Goal: Check status: Check status

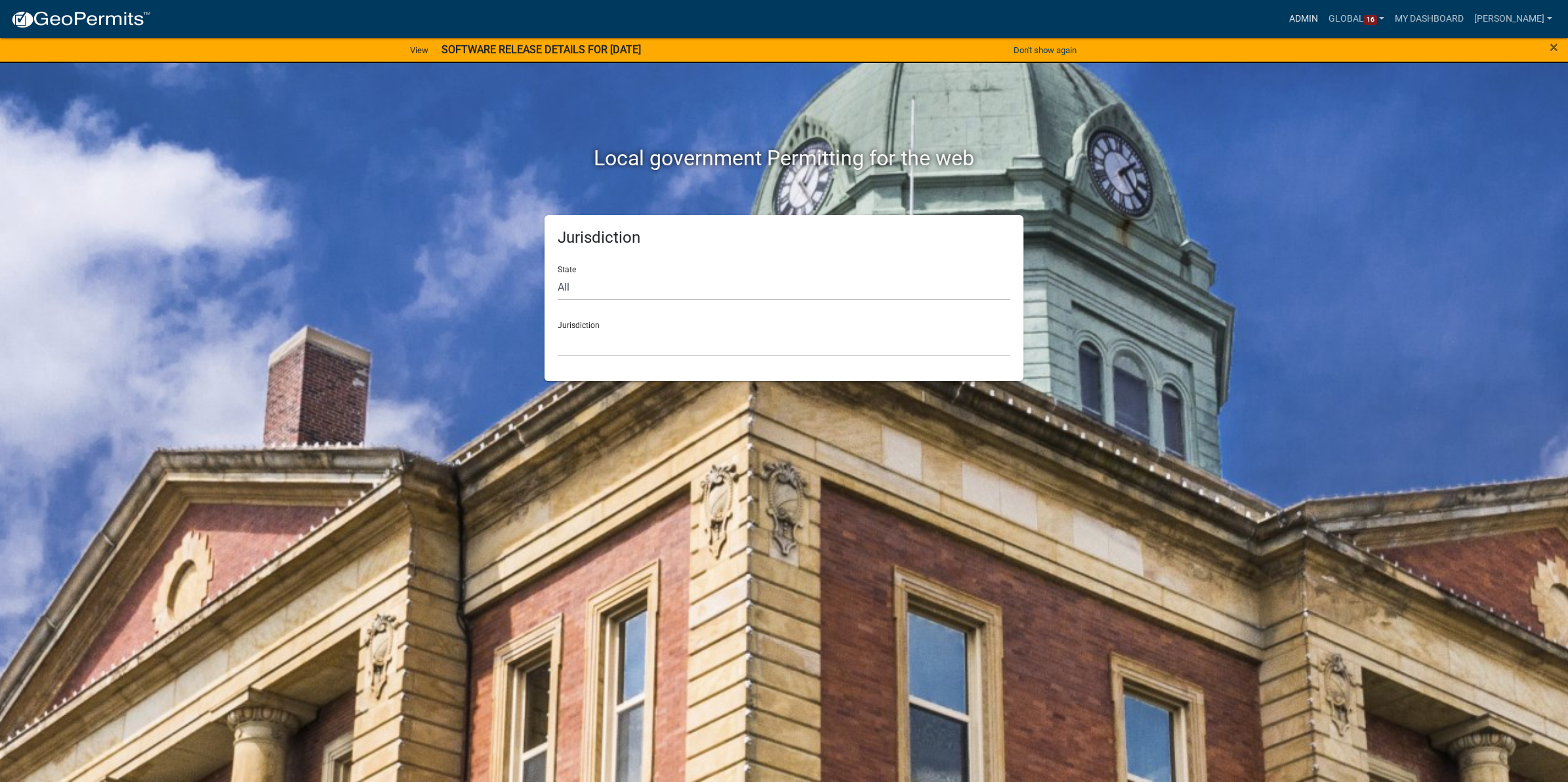
click at [1300, 16] on link "Admin" at bounding box center [1304, 19] width 40 height 25
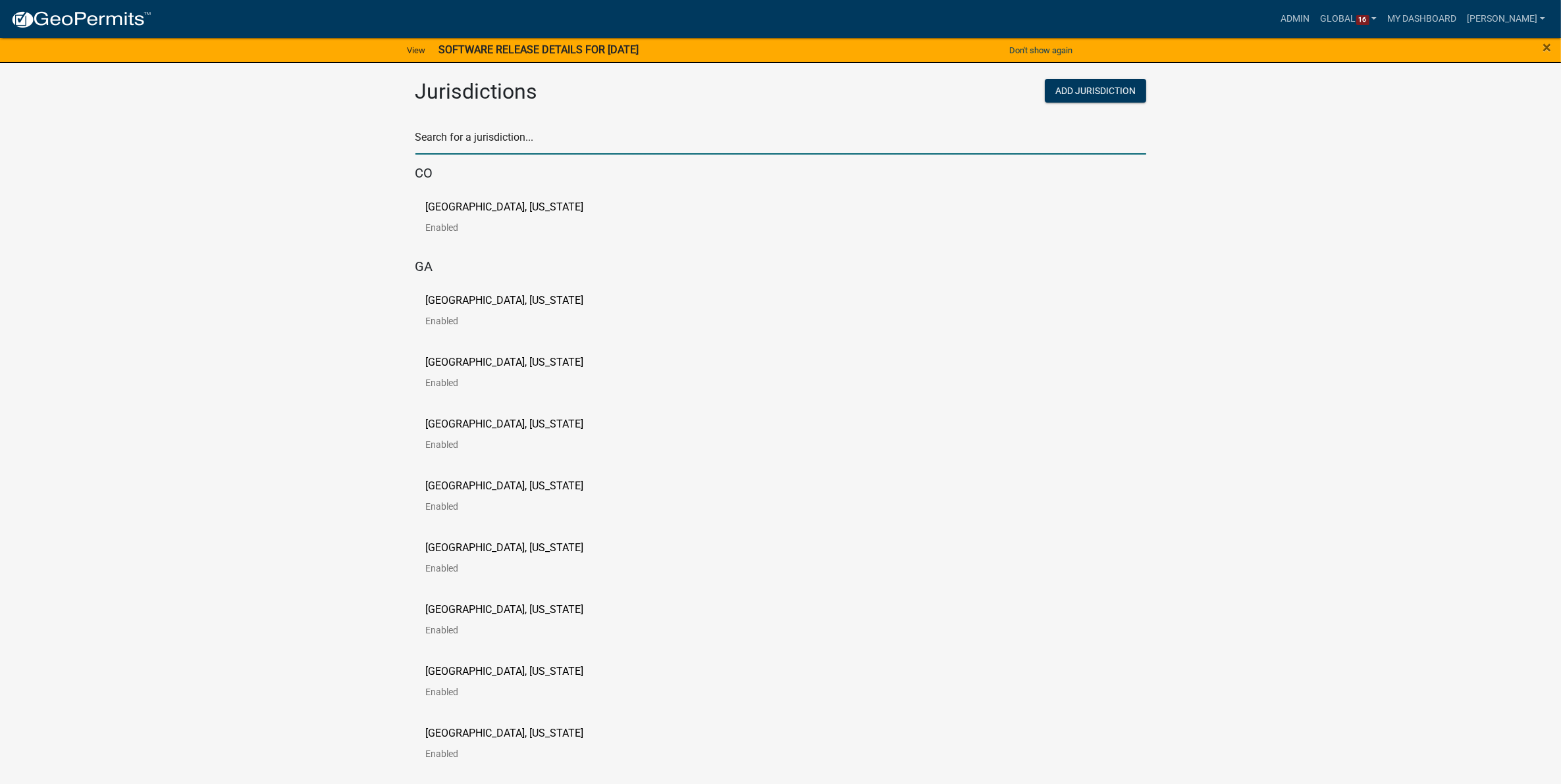
click at [659, 139] on input "text" at bounding box center [780, 141] width 731 height 27
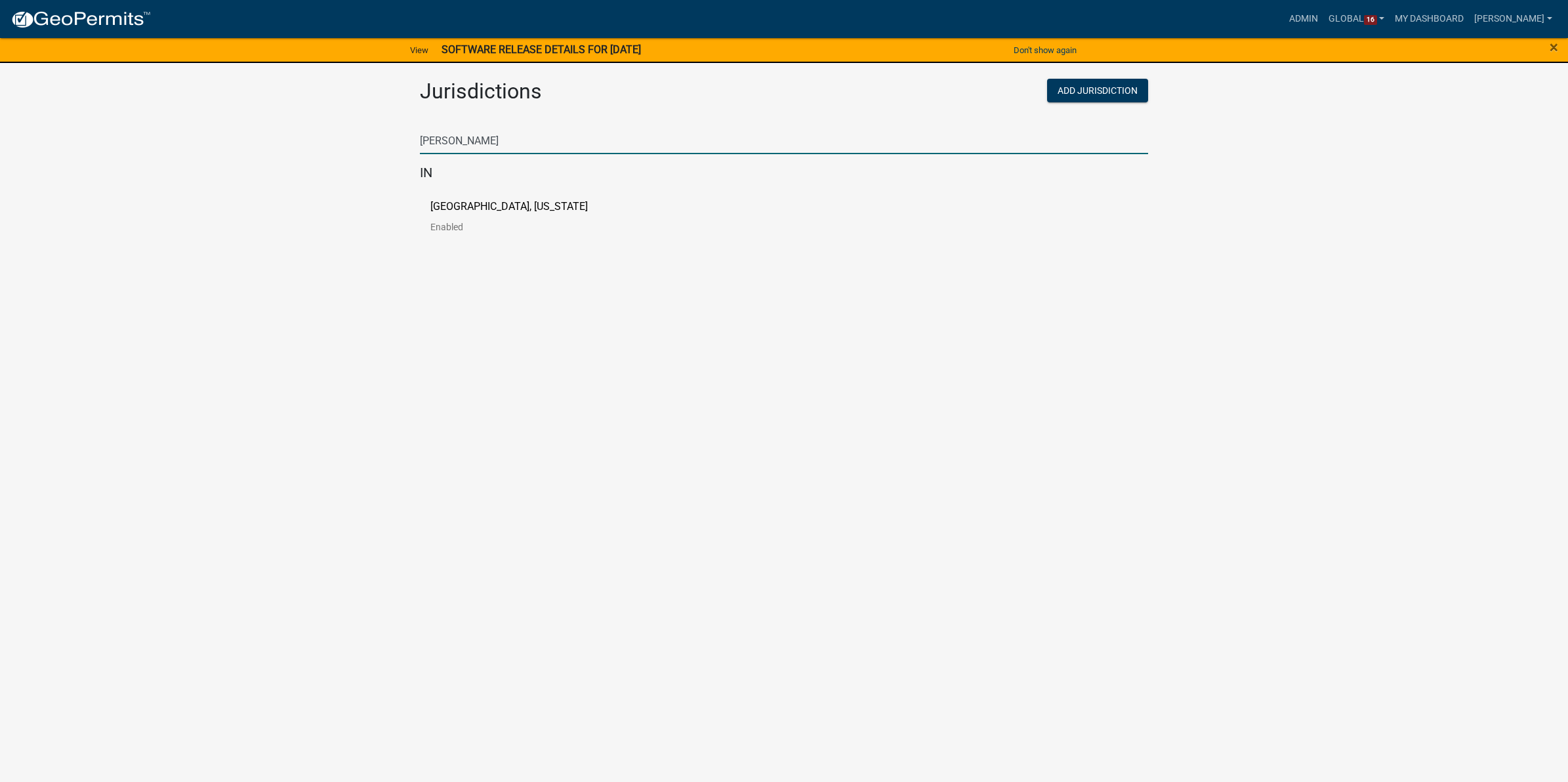
type input "[PERSON_NAME]"
click at [448, 350] on body "Internet Explorer does NOT work with GeoPermits. Get a new browser for more sec…" at bounding box center [784, 391] width 1568 height 782
click at [460, 201] on p "[GEOGRAPHIC_DATA], [US_STATE]" at bounding box center [509, 206] width 157 height 11
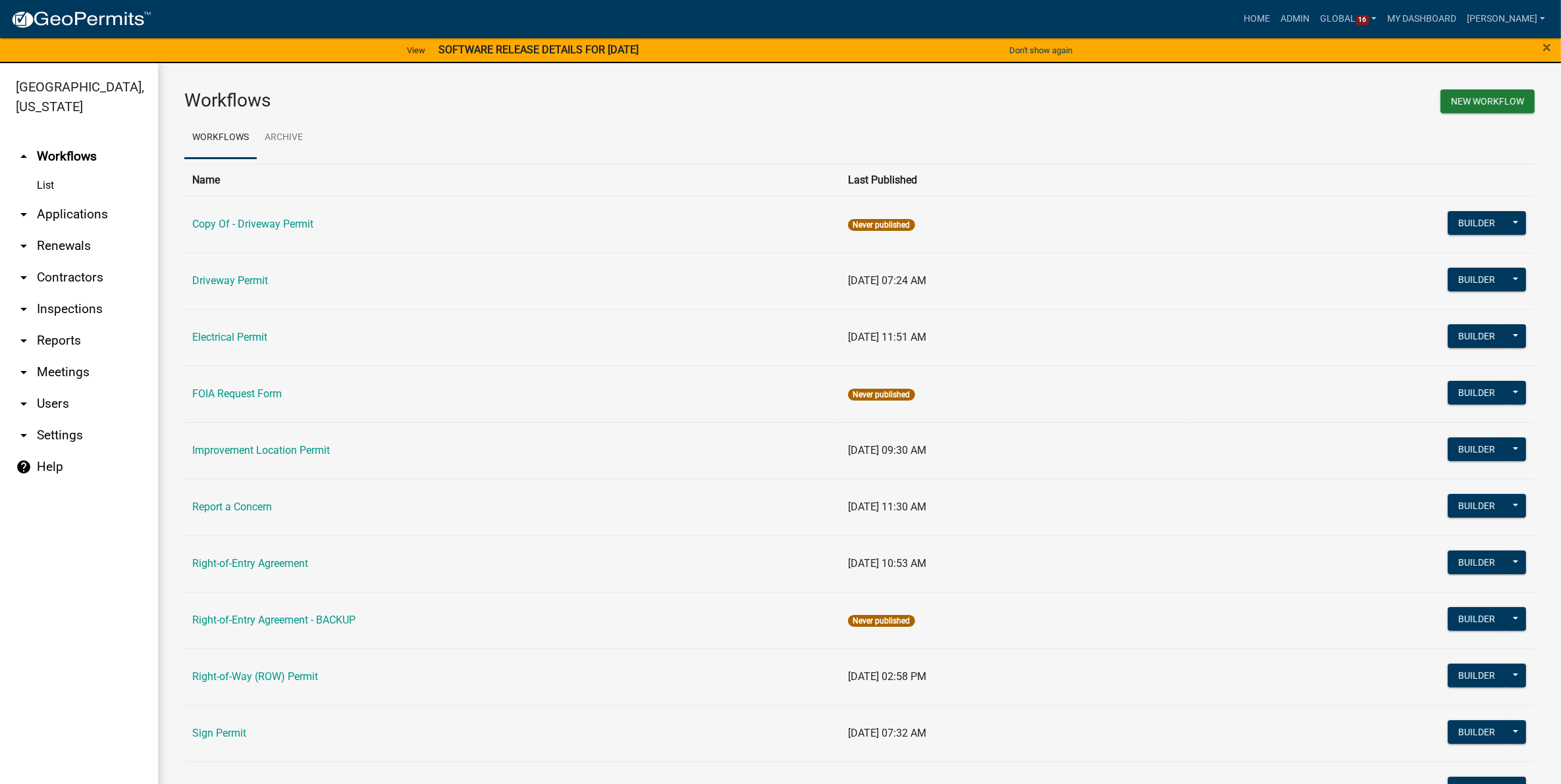
click at [44, 208] on link "arrow_drop_down Applications" at bounding box center [79, 214] width 158 height 32
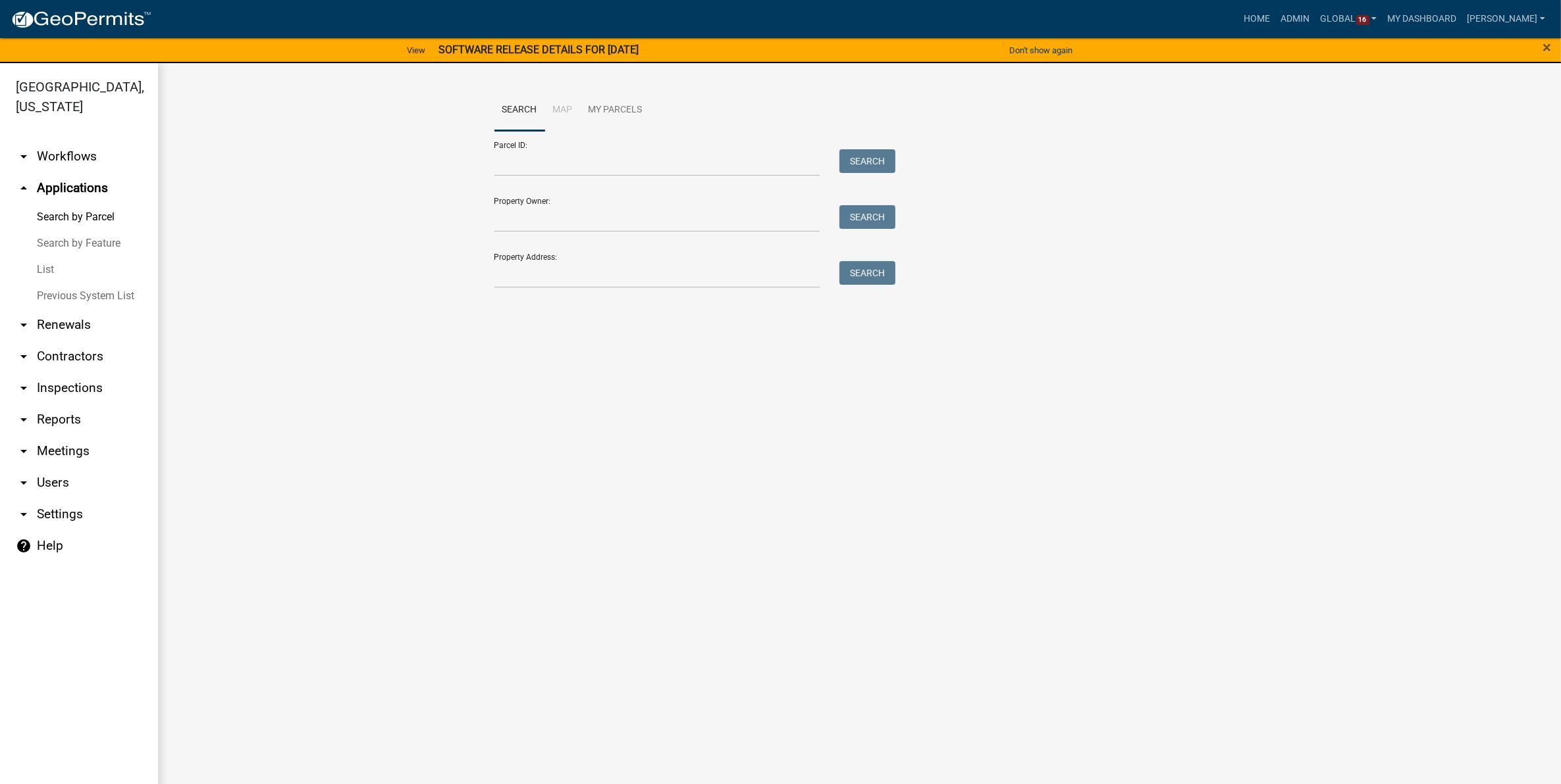
click at [41, 263] on link "List" at bounding box center [79, 269] width 158 height 26
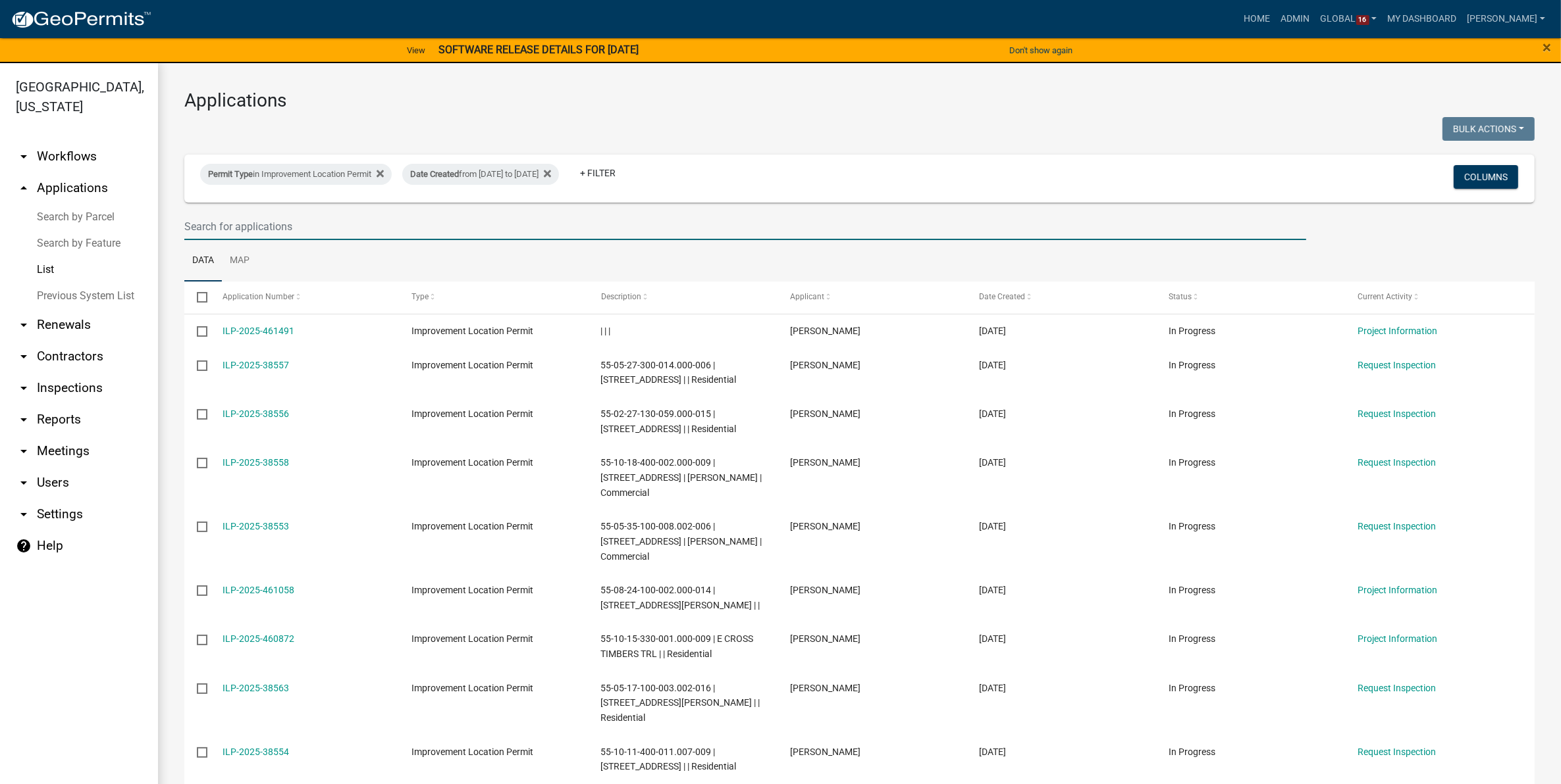
click at [287, 225] on input "text" at bounding box center [746, 226] width 1122 height 27
click at [384, 169] on icon at bounding box center [379, 174] width 7 height 11
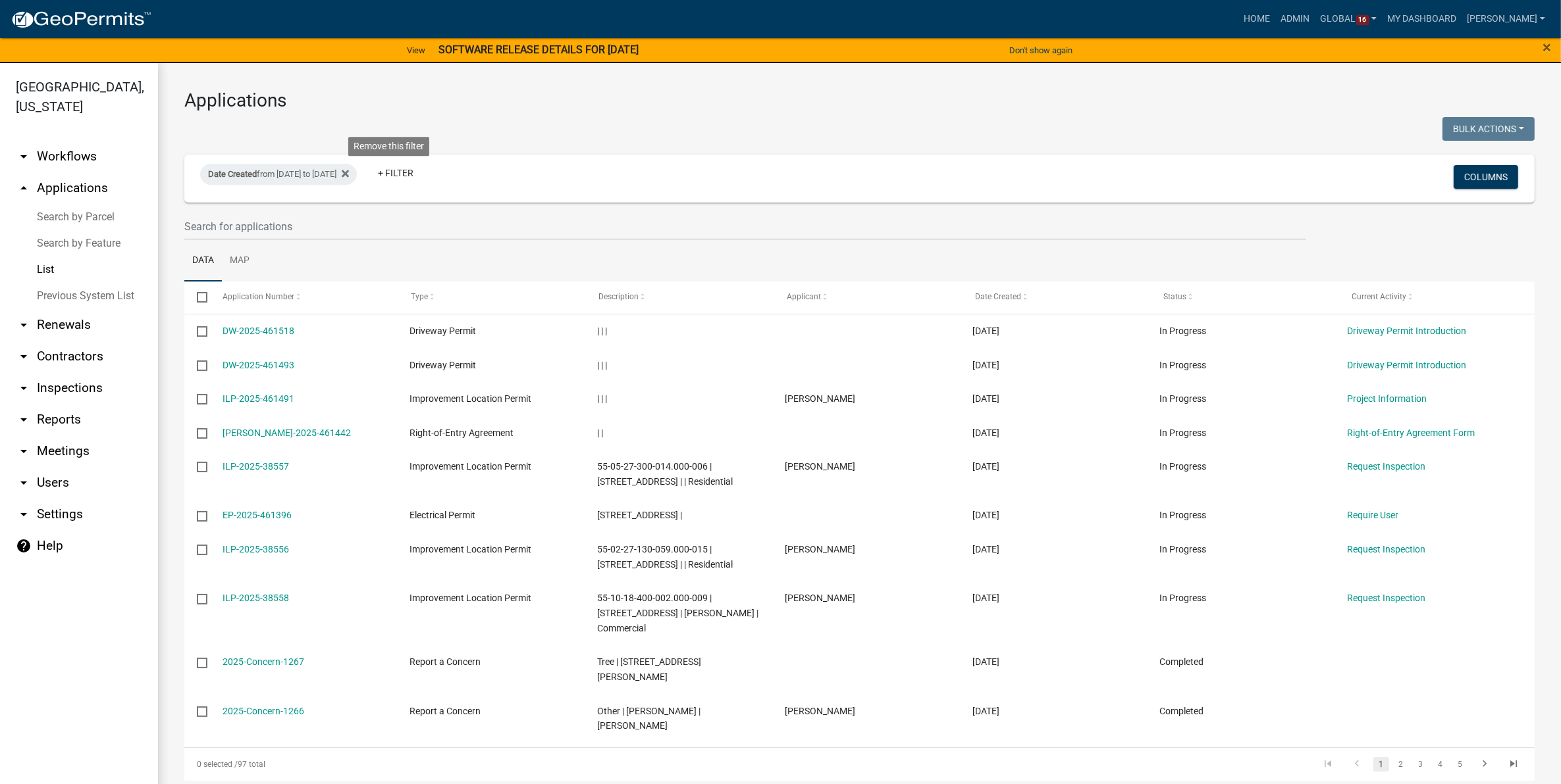
click at [349, 169] on icon at bounding box center [344, 174] width 7 height 11
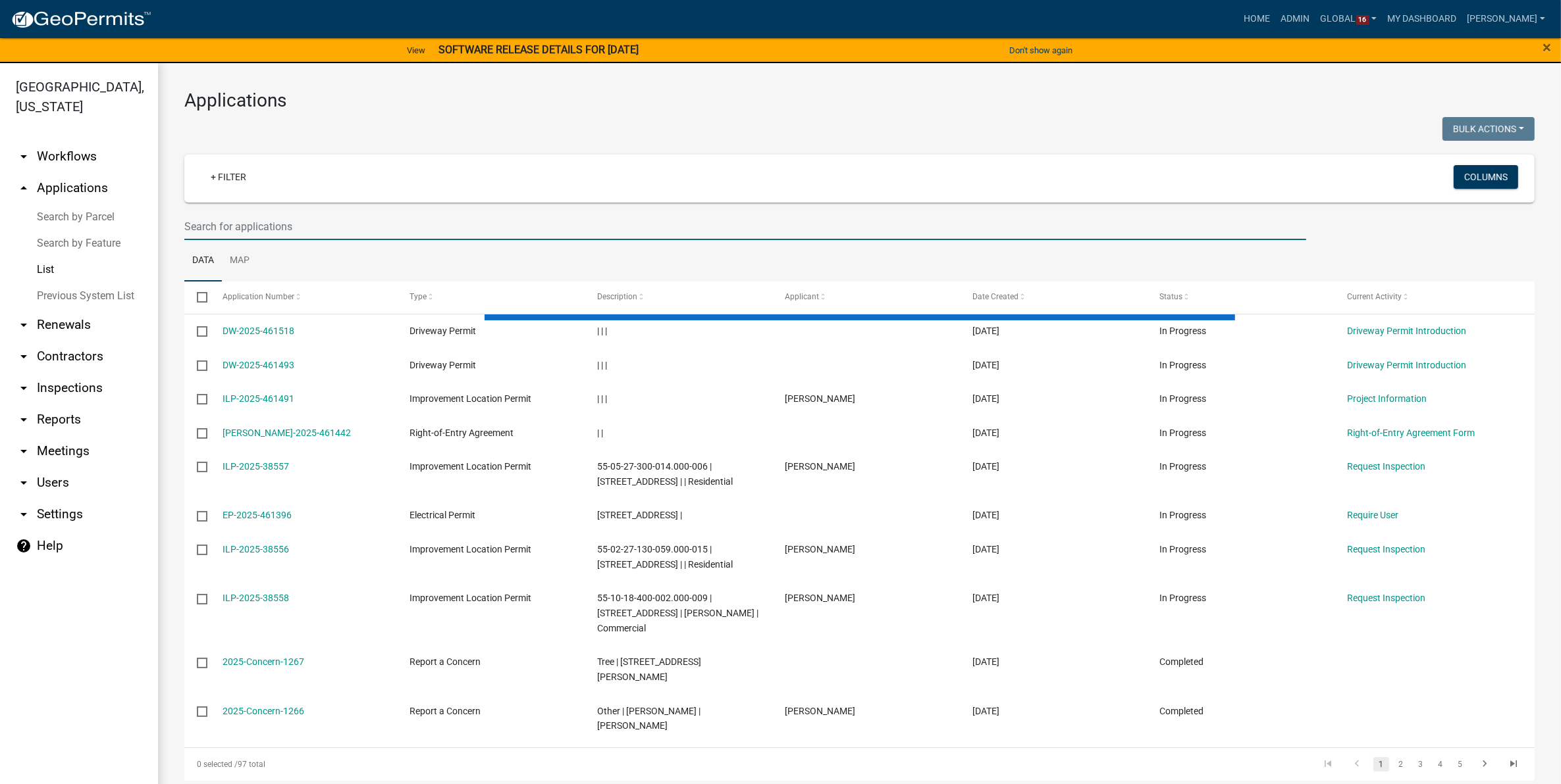
click at [360, 217] on input "text" at bounding box center [746, 226] width 1122 height 27
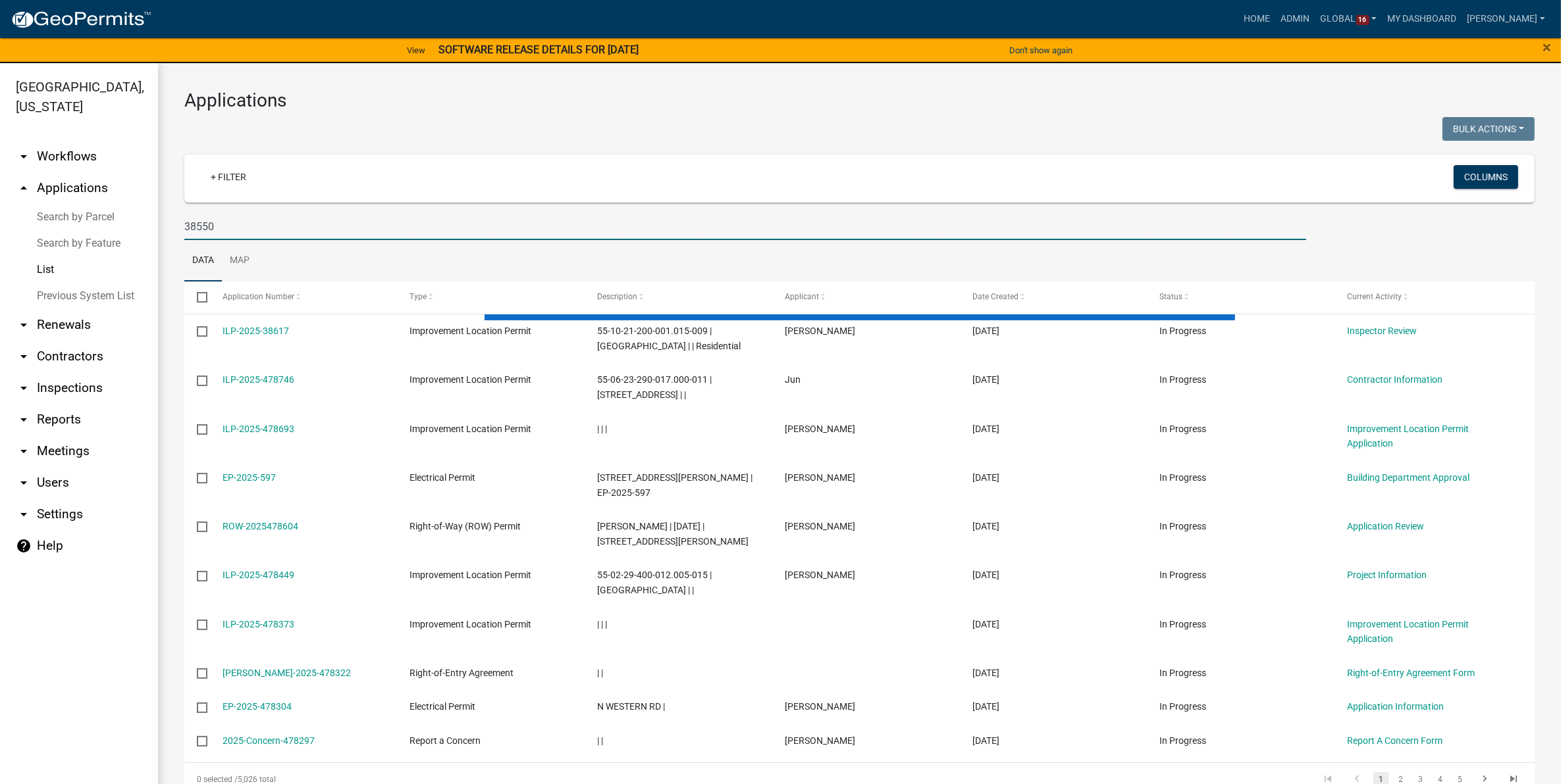
type input "38550"
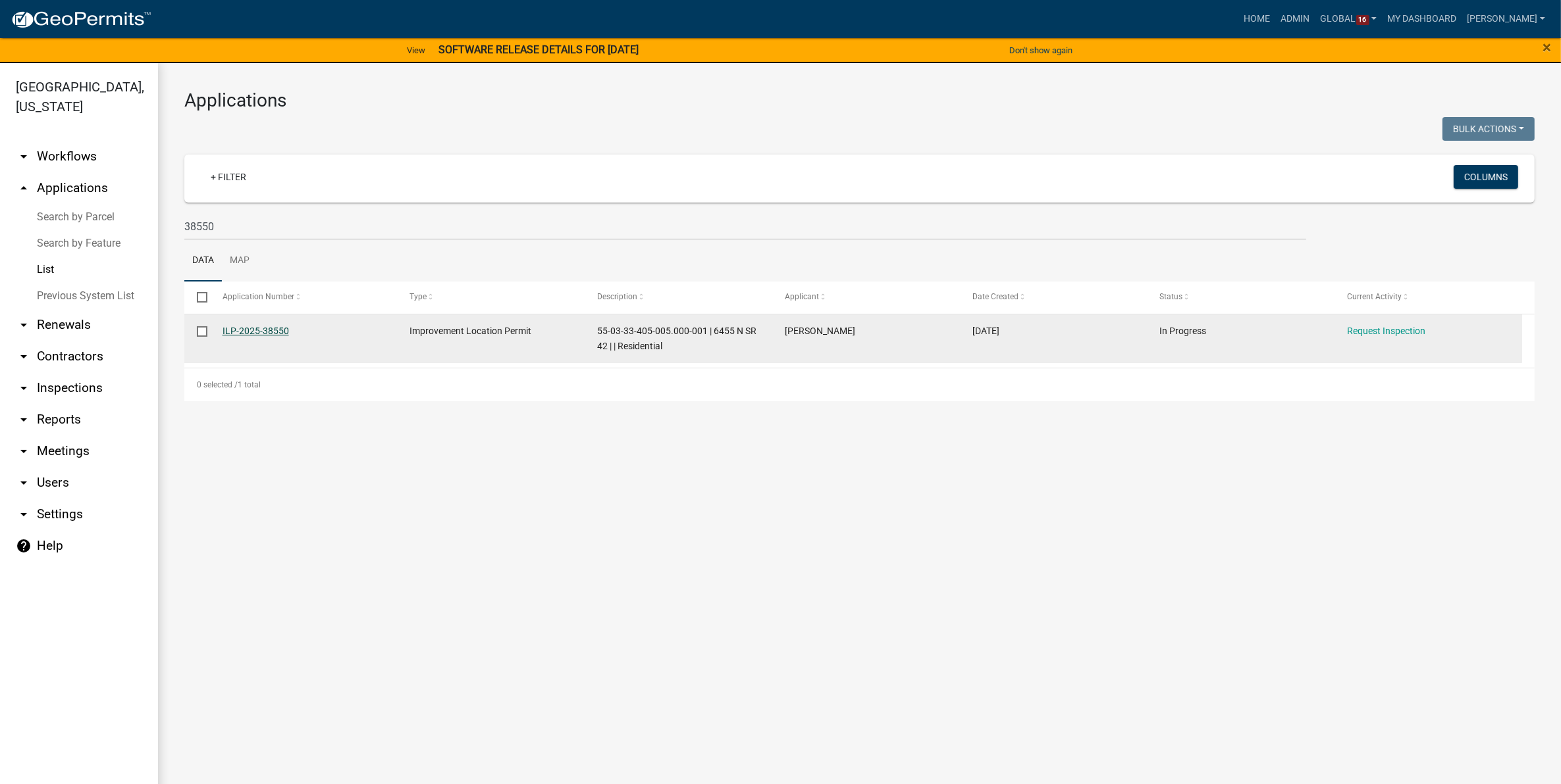
click at [253, 331] on link "ILP-2025-38550" at bounding box center [256, 330] width 67 height 11
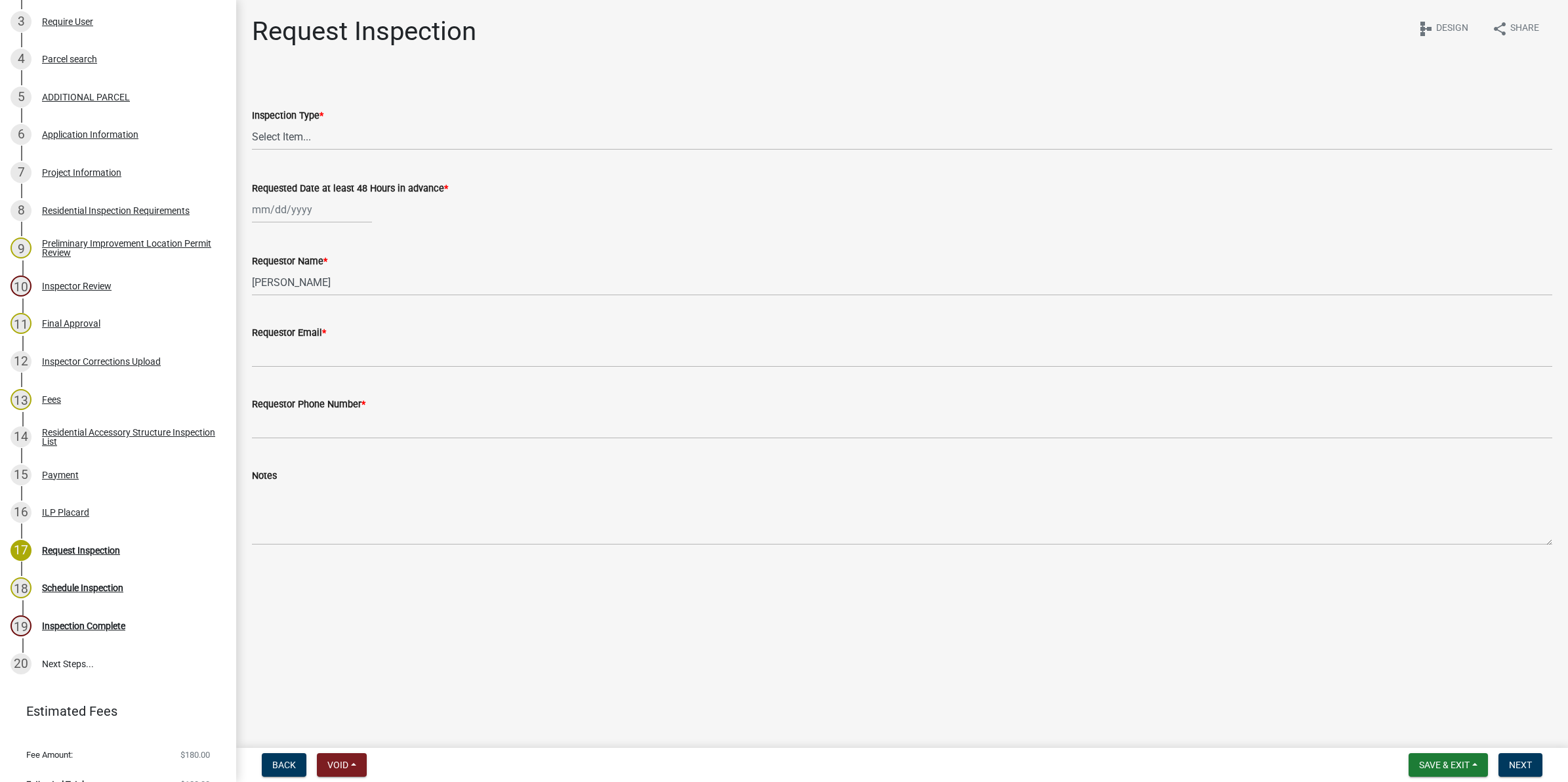
scroll to position [328, 0]
click at [55, 434] on div "Residential Accessory Structure Inspection List" at bounding box center [128, 436] width 173 height 18
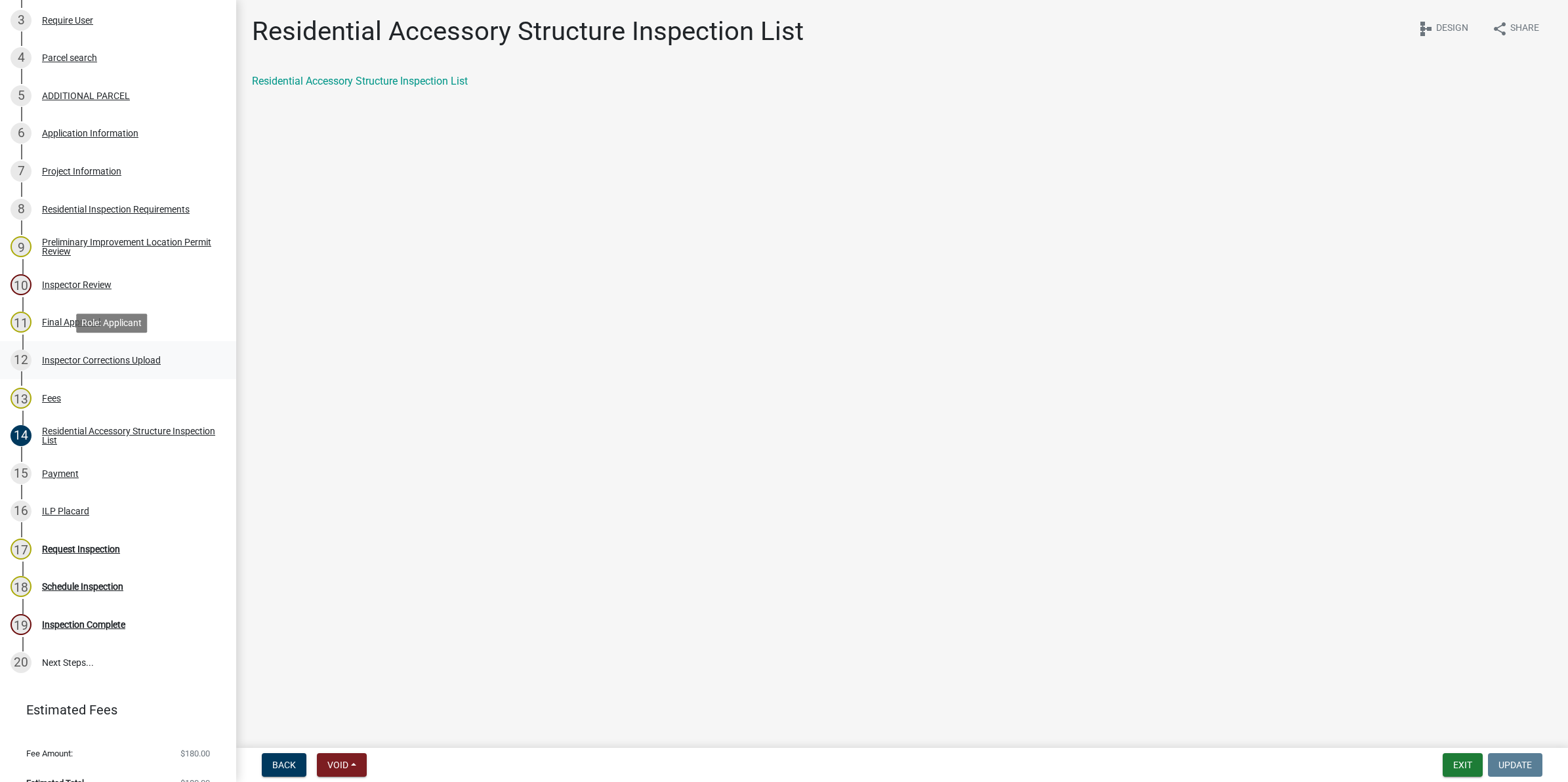
click at [57, 355] on div "Inspector Corrections Upload" at bounding box center [100, 359] width 118 height 9
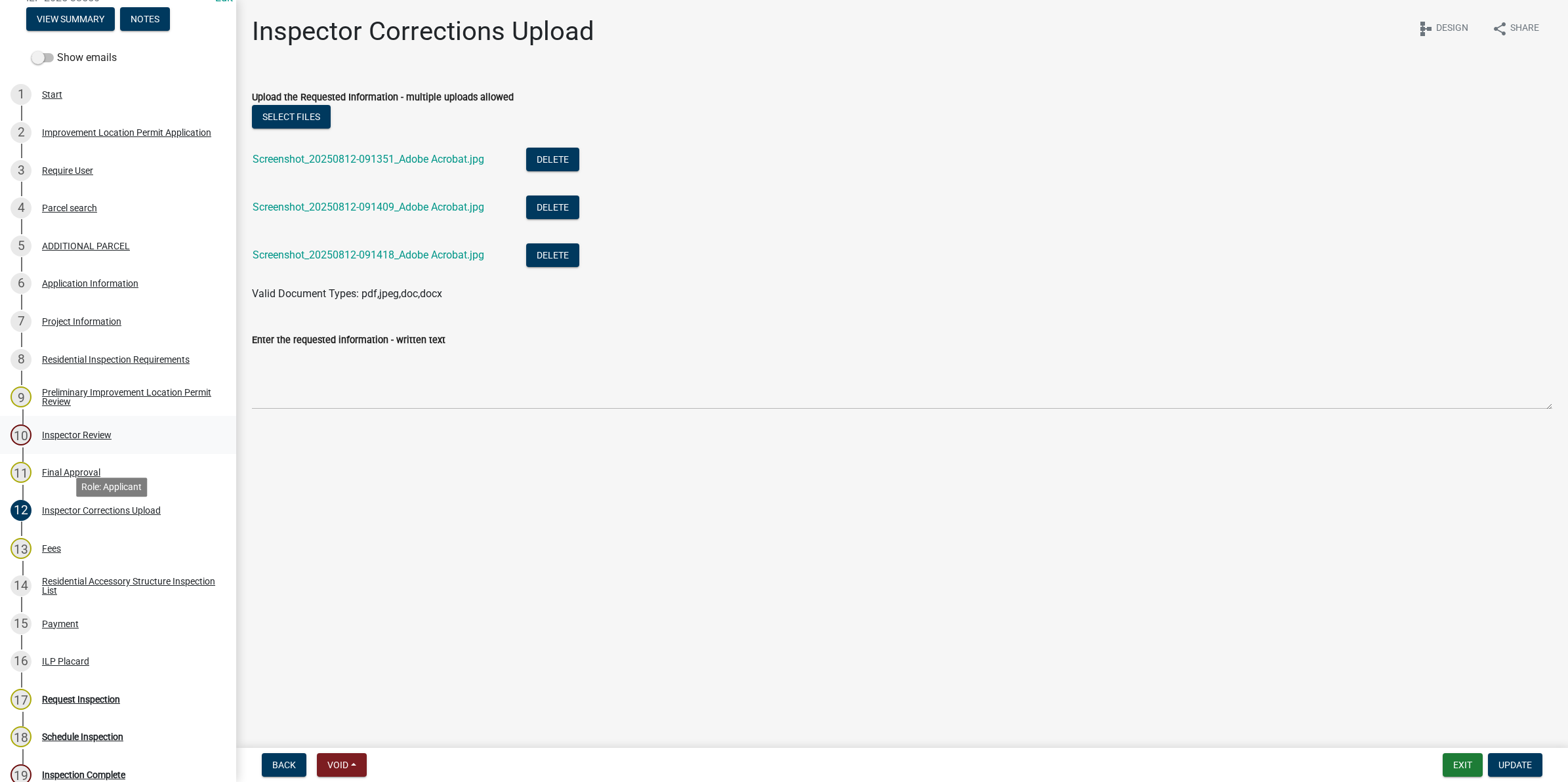
scroll to position [164, 0]
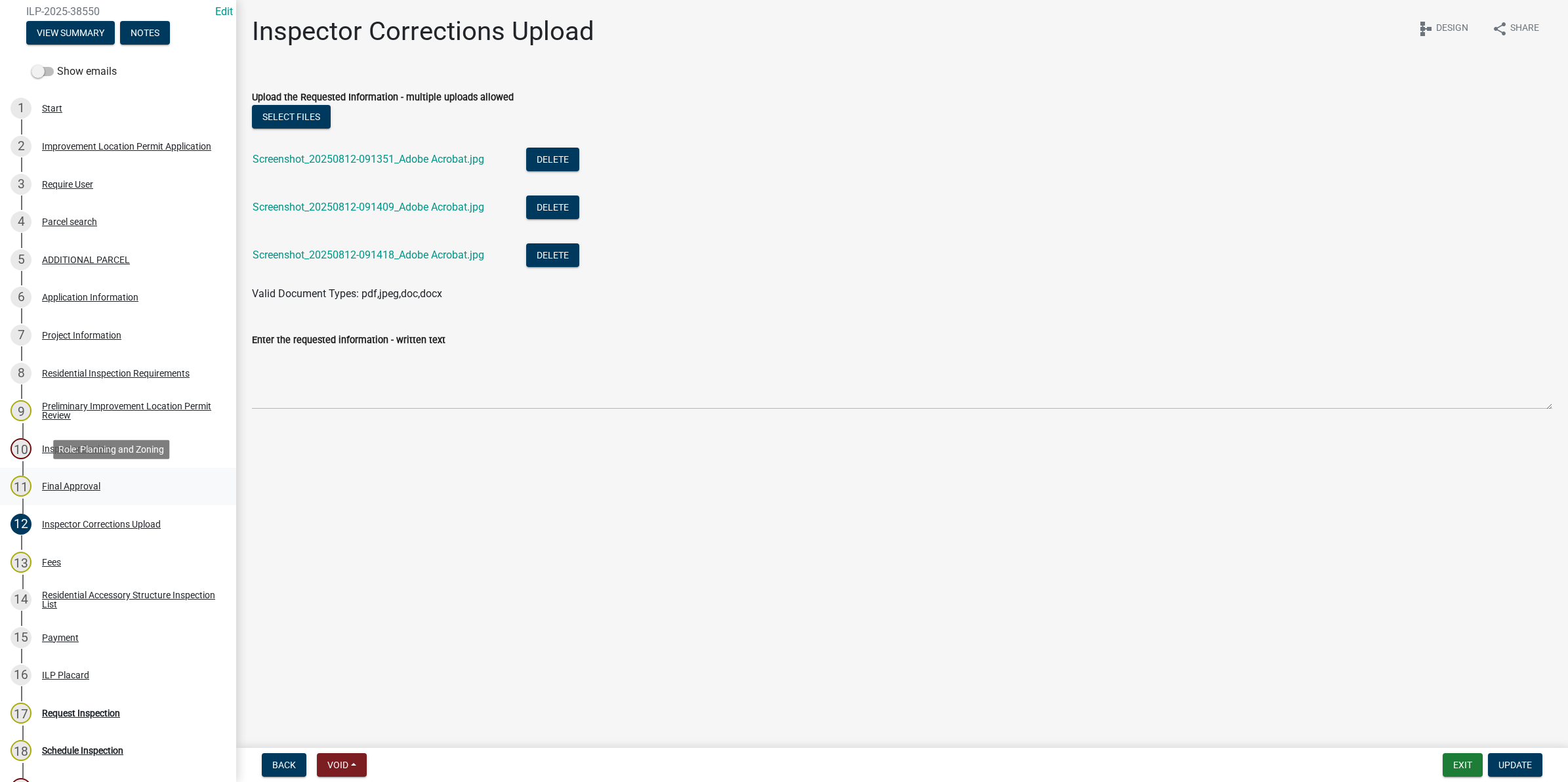
click at [53, 485] on div "Final Approval" at bounding box center [71, 486] width 59 height 9
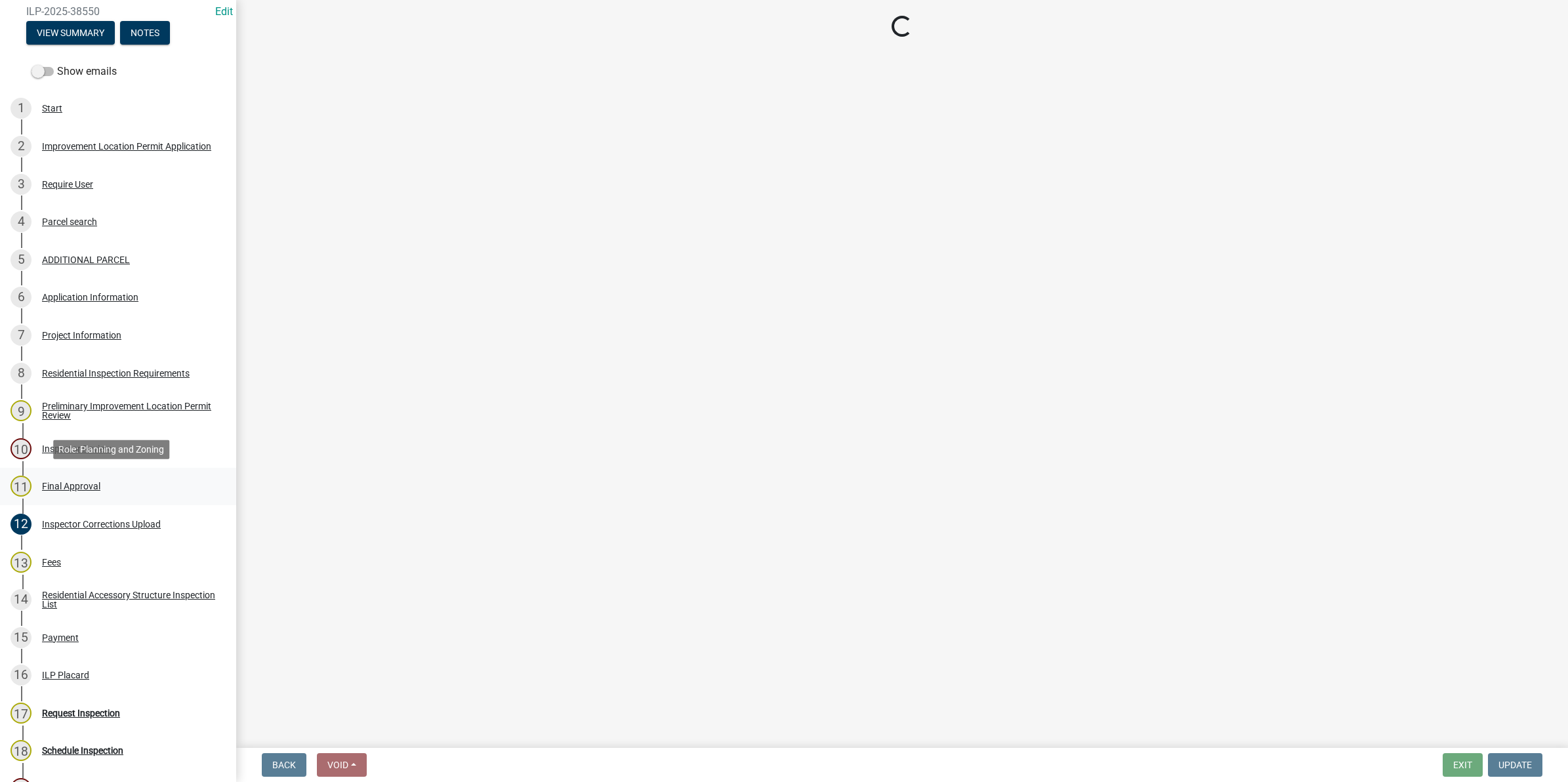
select select "4bf9213e-c266-4258-8e9b-d5f6a07002fa"
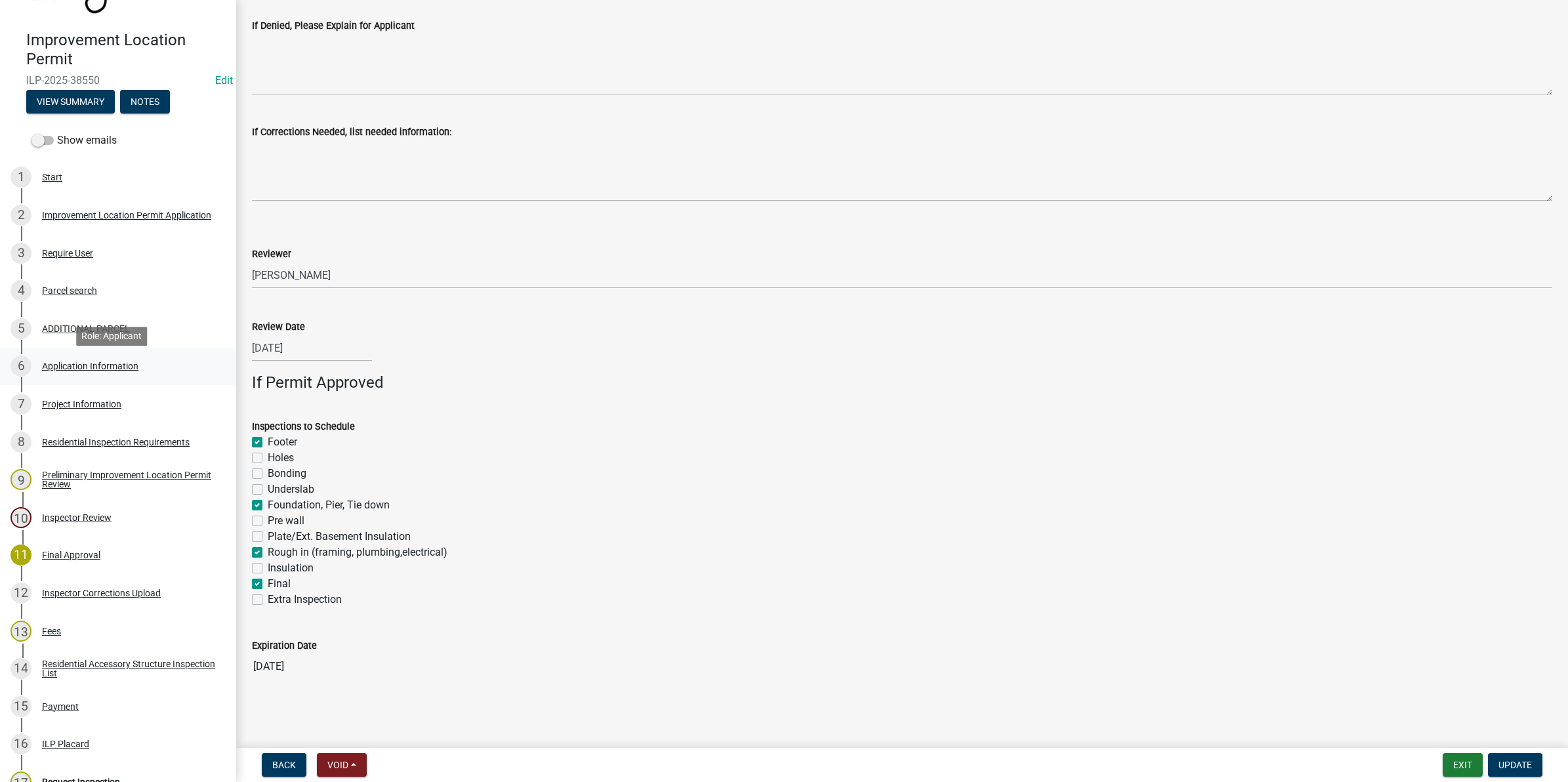
scroll to position [0, 0]
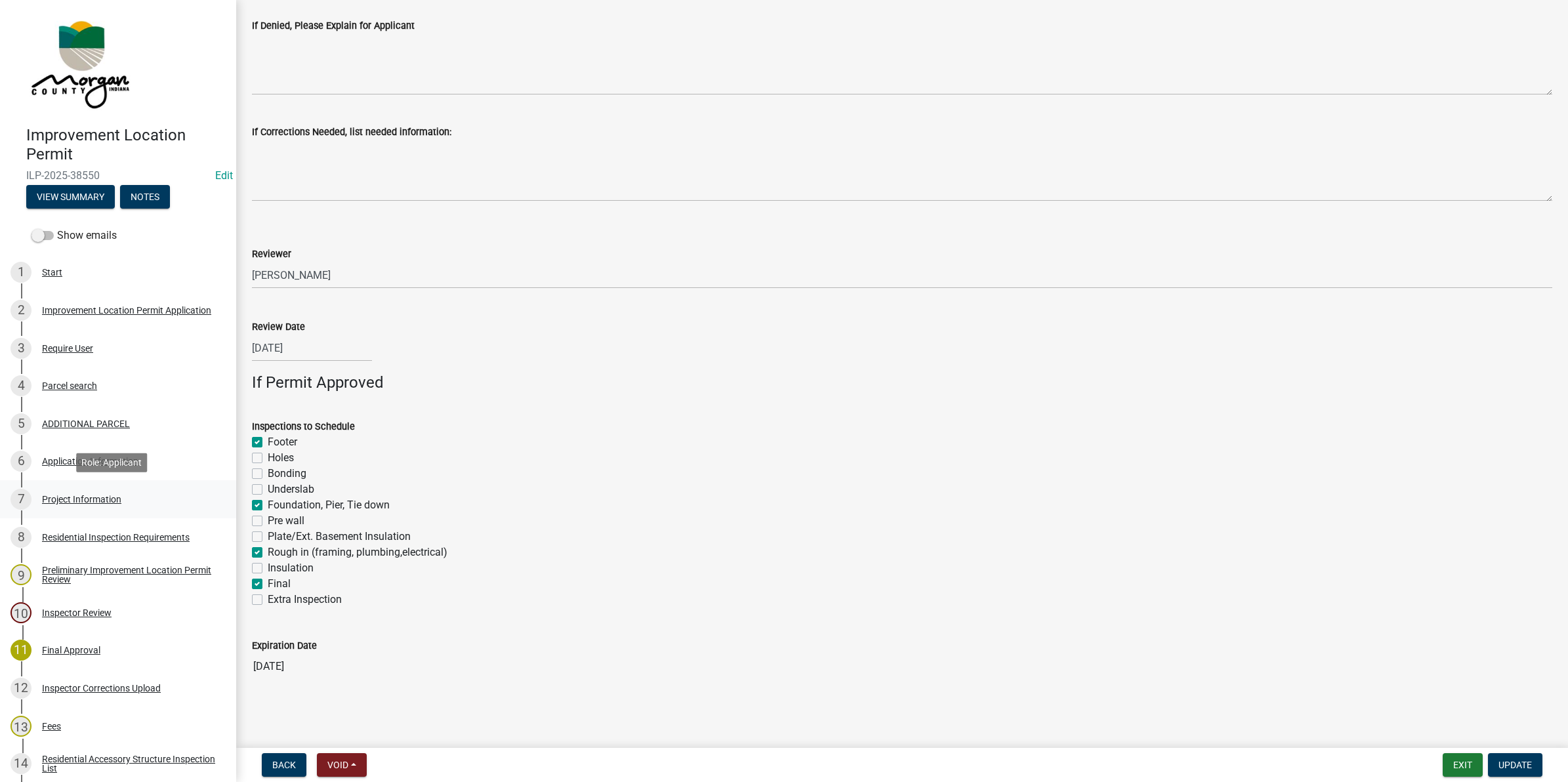
click at [51, 494] on div "Project Information" at bounding box center [82, 498] width 80 height 9
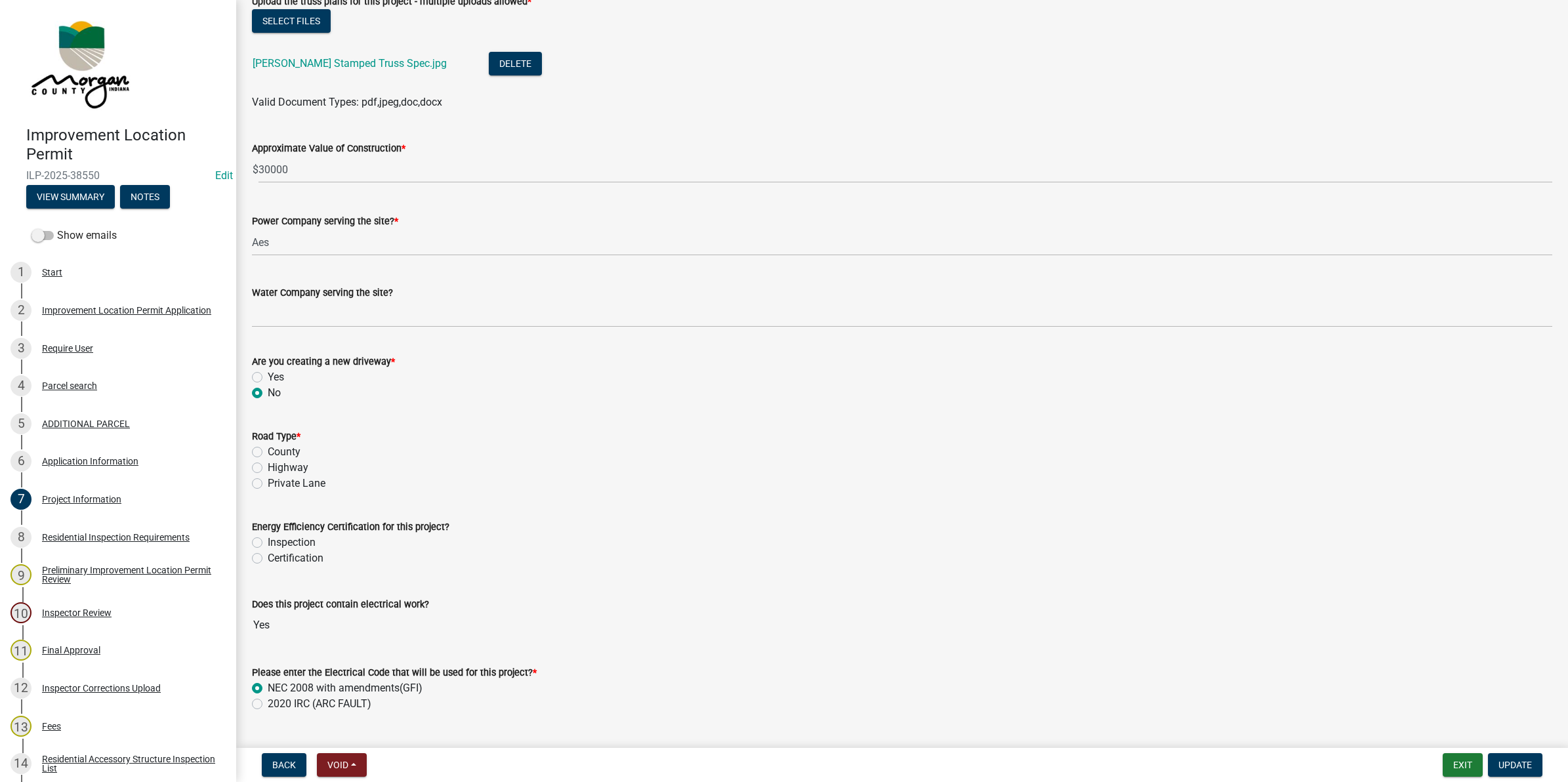
scroll to position [1395, 0]
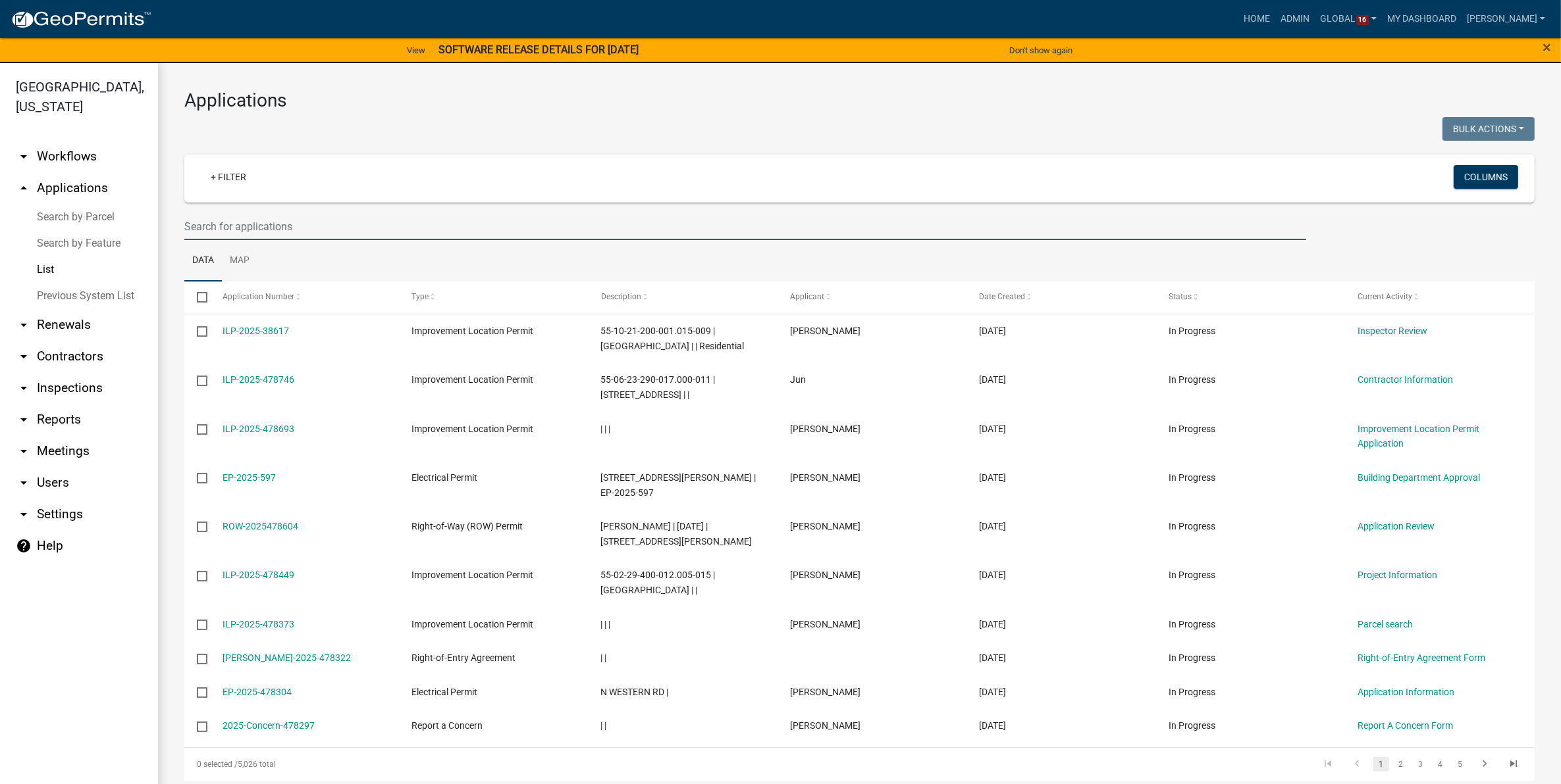
click at [239, 225] on input "text" at bounding box center [746, 226] width 1122 height 27
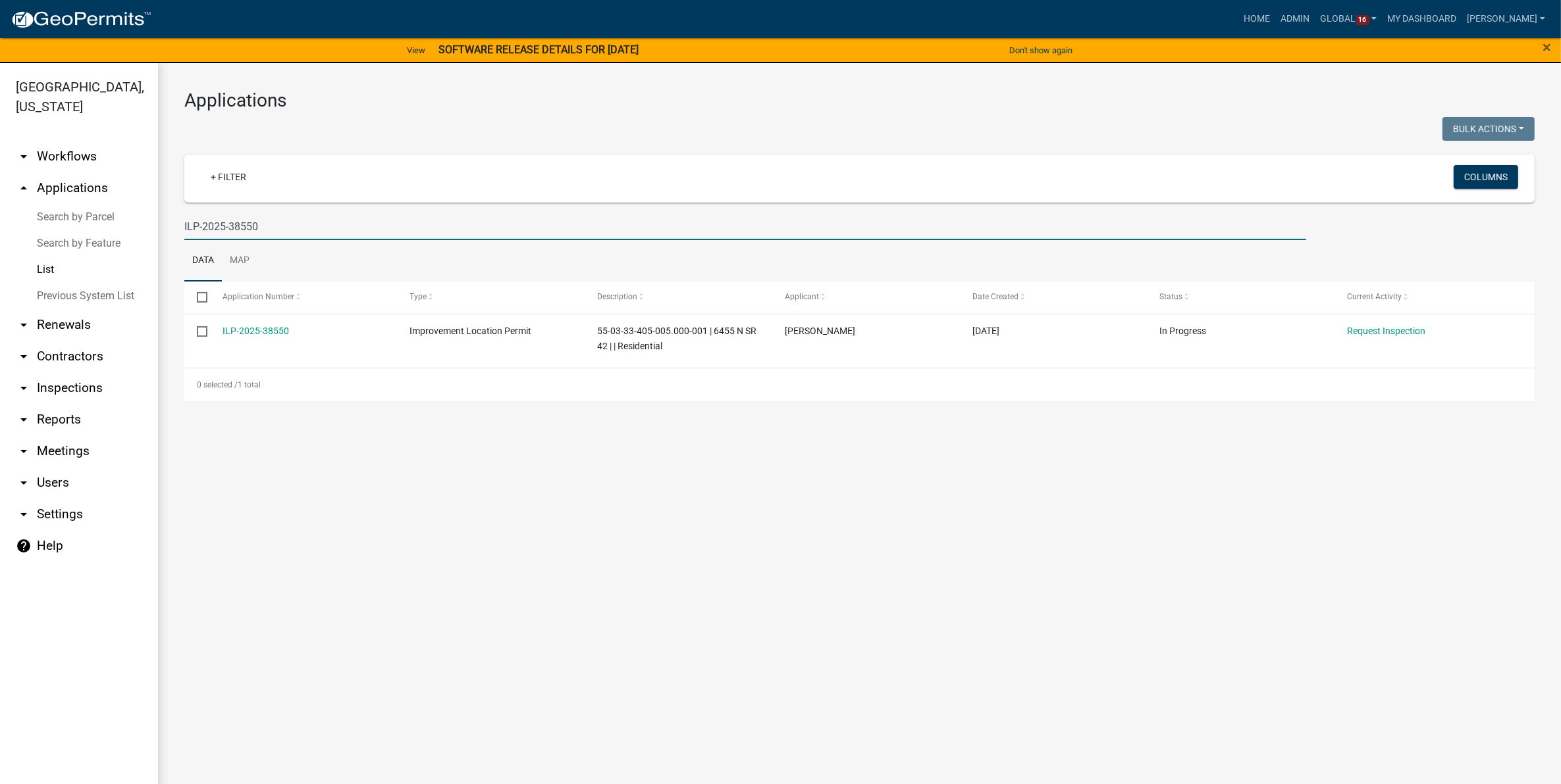
drag, startPoint x: 285, startPoint y: 230, endPoint x: 230, endPoint y: 217, distance: 56.5
click at [230, 217] on input "ILP-2025-38550" at bounding box center [746, 226] width 1122 height 27
paste input "38569"
type input "ILP-2025-38569"
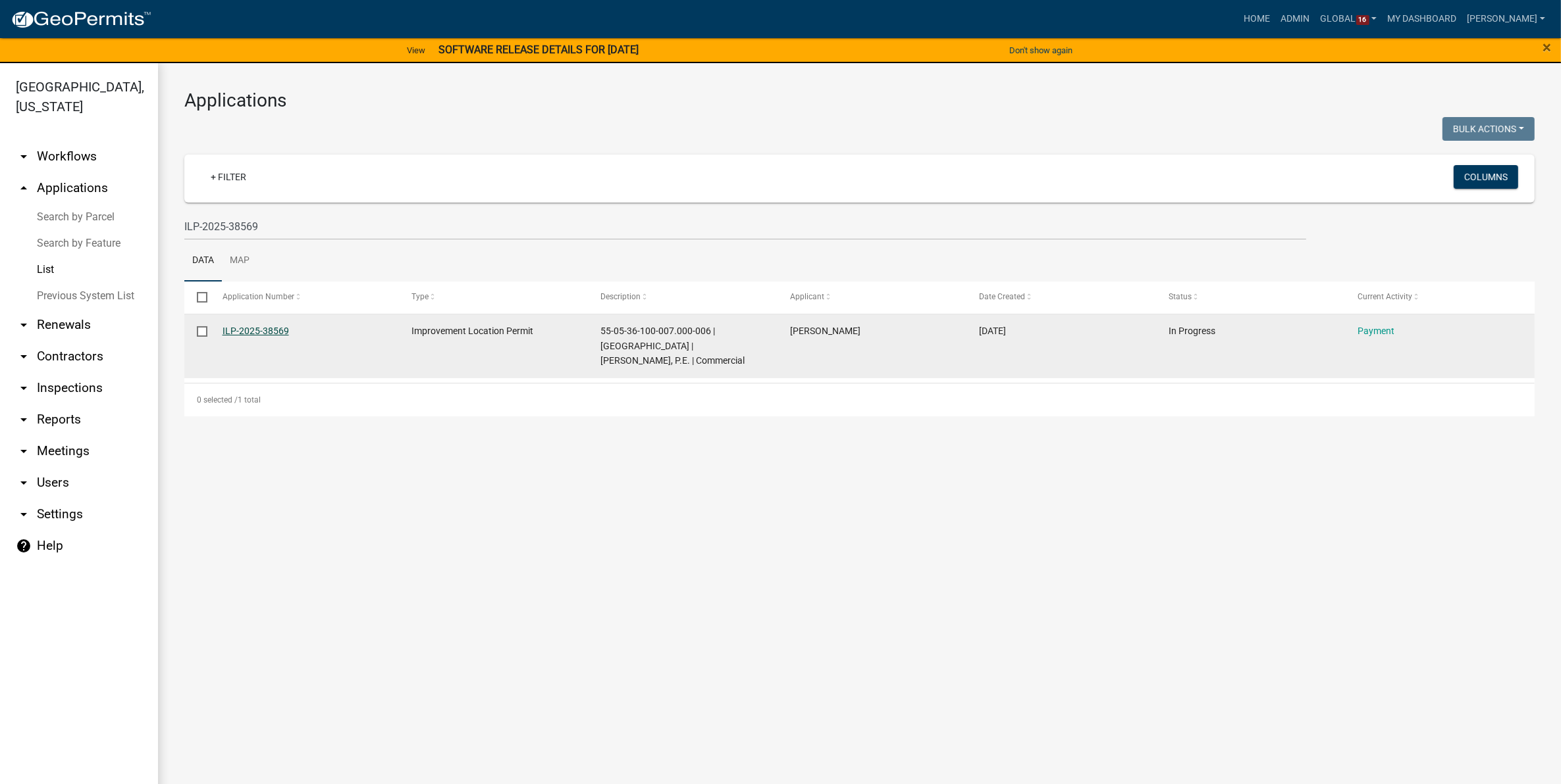
click at [251, 329] on link "ILP-2025-38569" at bounding box center [256, 330] width 67 height 11
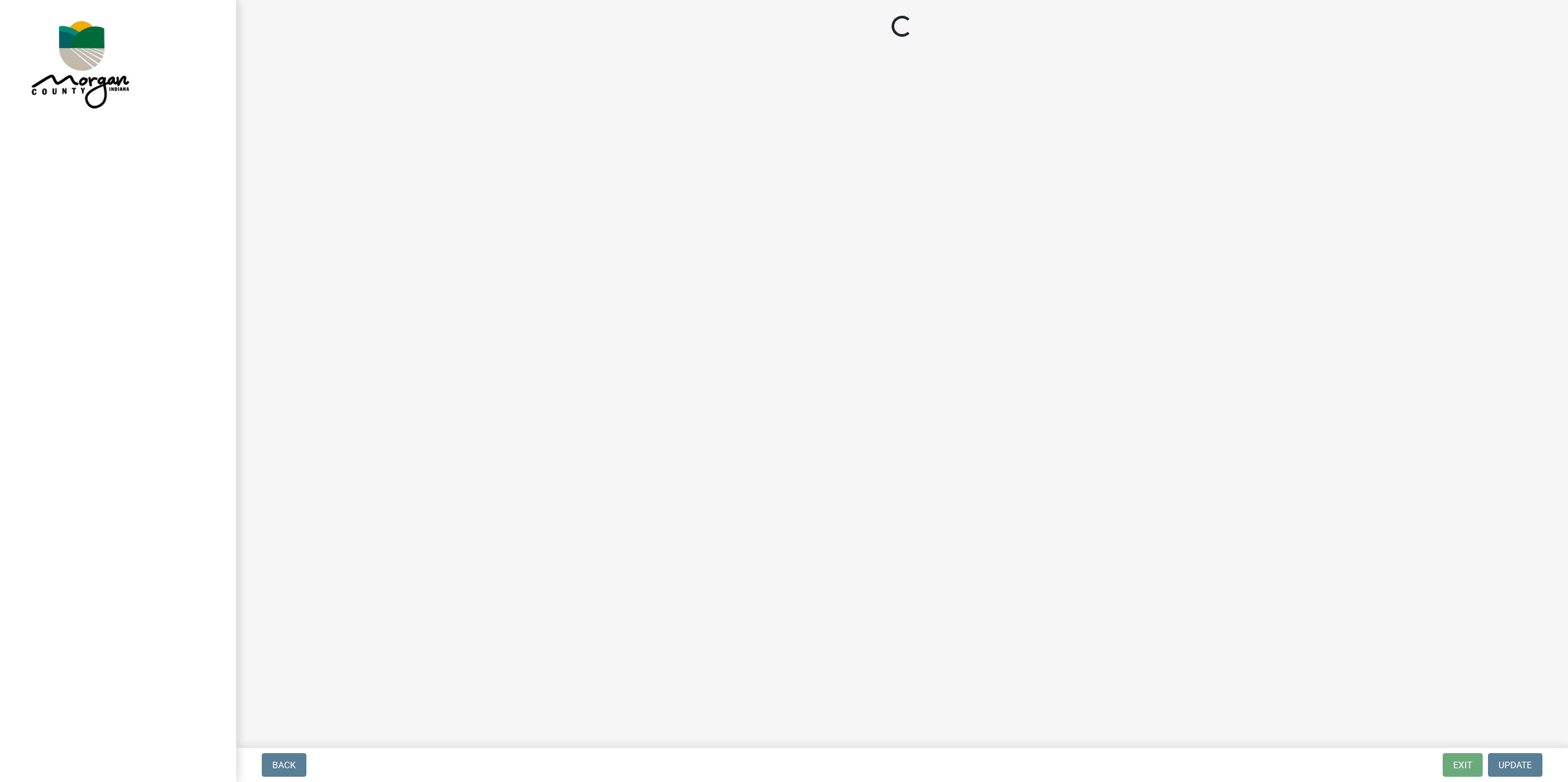
select select "3: 3"
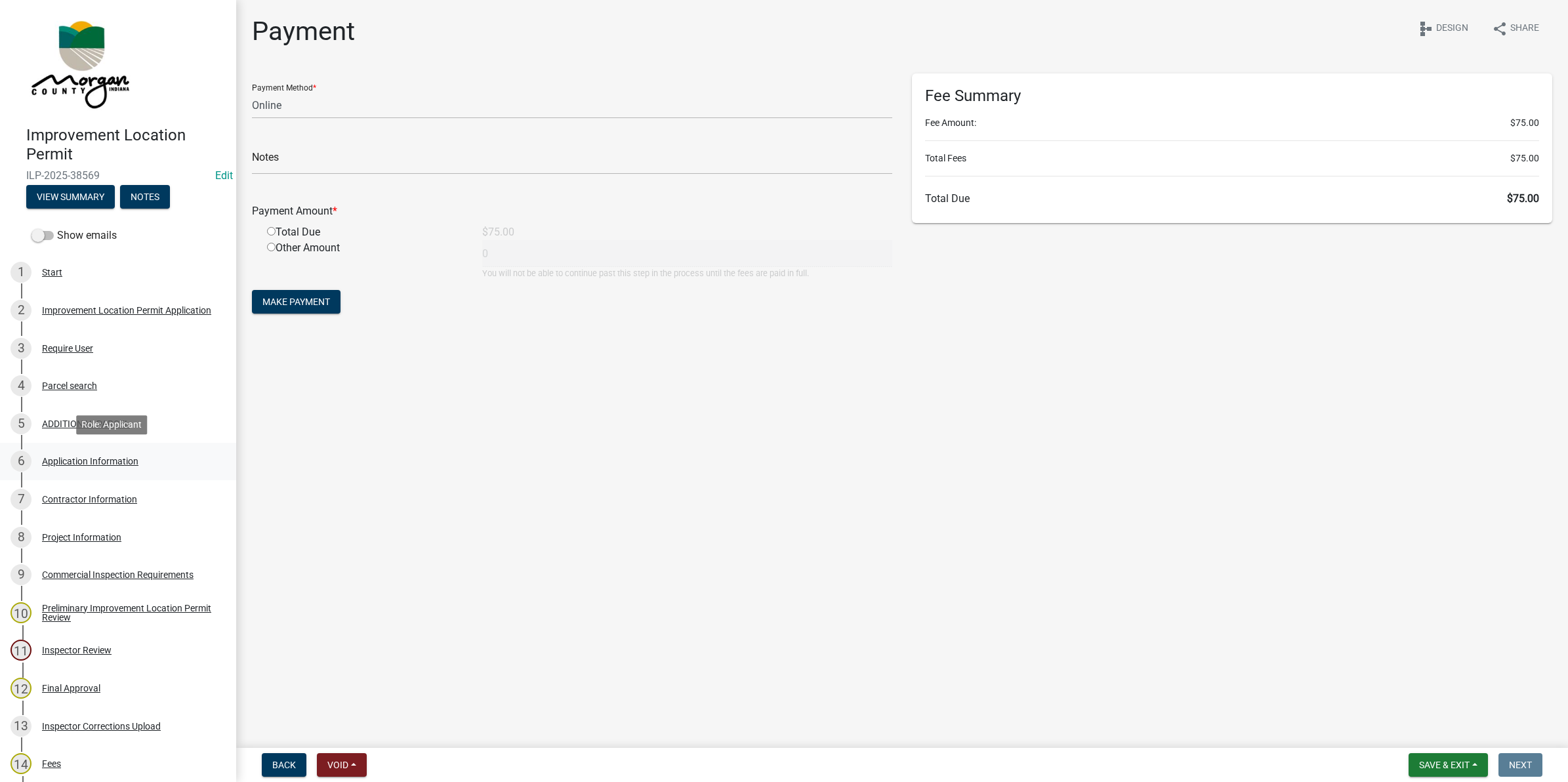
click at [120, 457] on div "Application Information" at bounding box center [90, 461] width 97 height 9
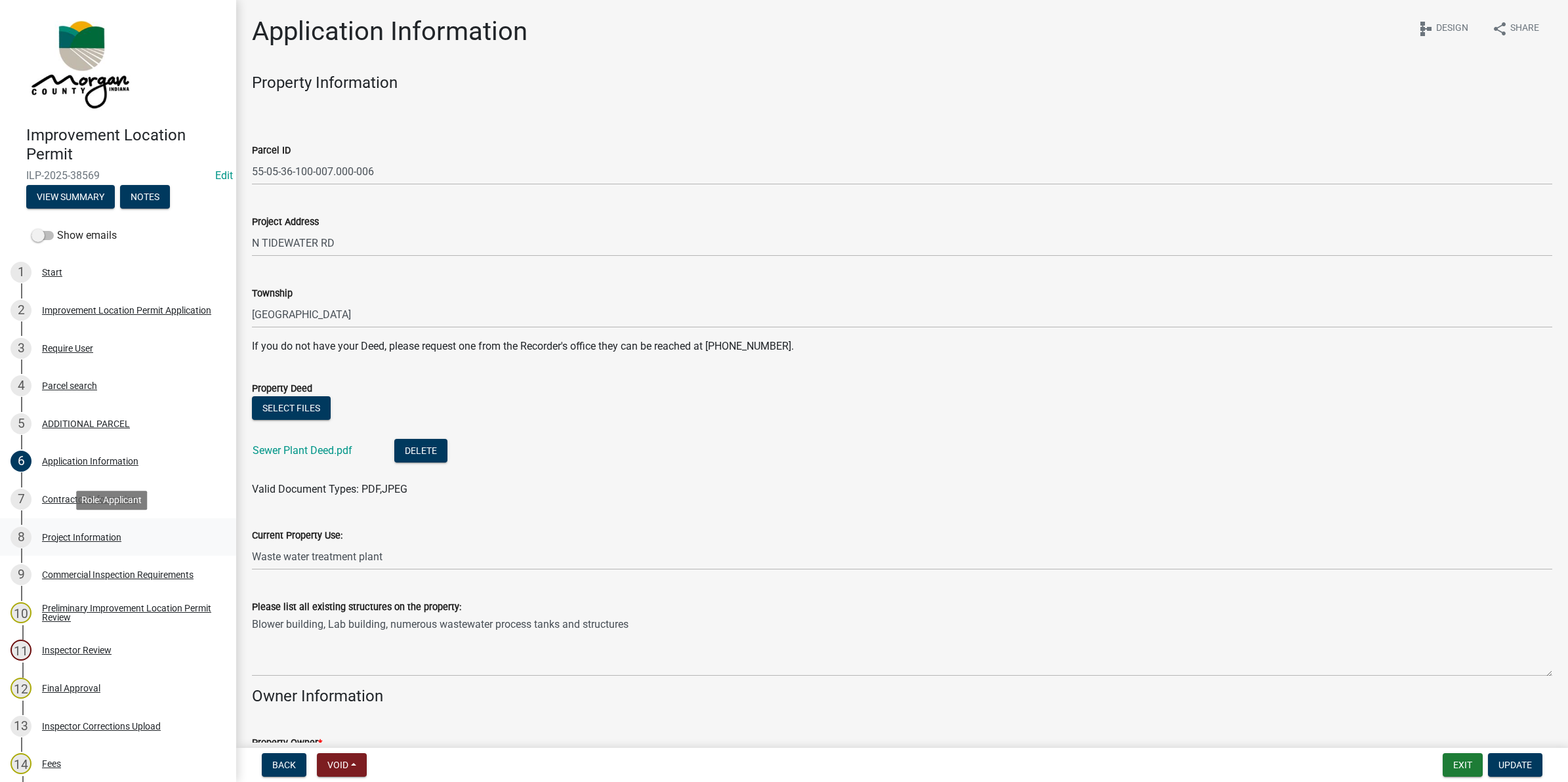
click at [86, 533] on div "Project Information" at bounding box center [82, 537] width 80 height 9
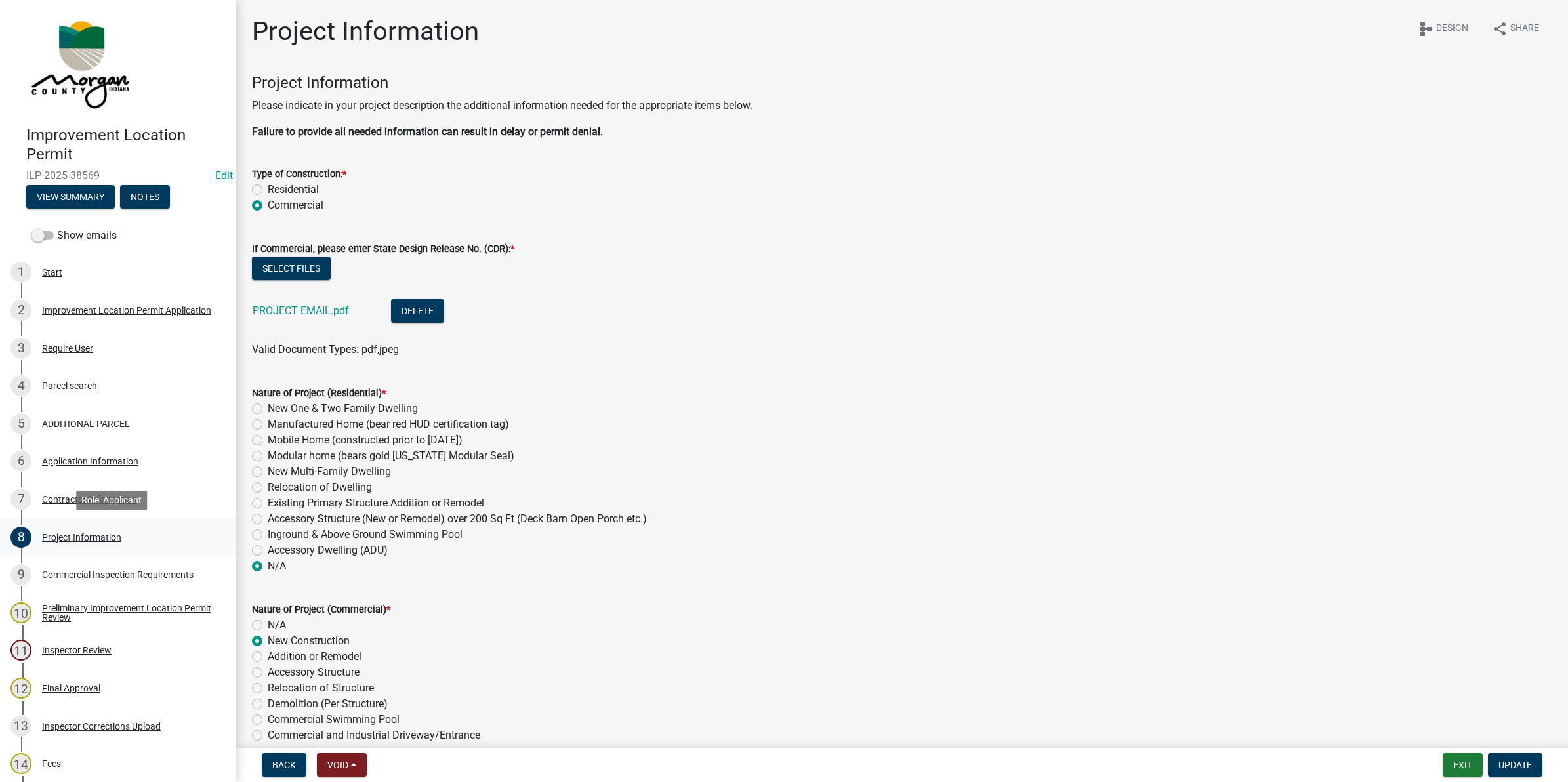
click at [103, 533] on div "Project Information" at bounding box center [82, 537] width 80 height 9
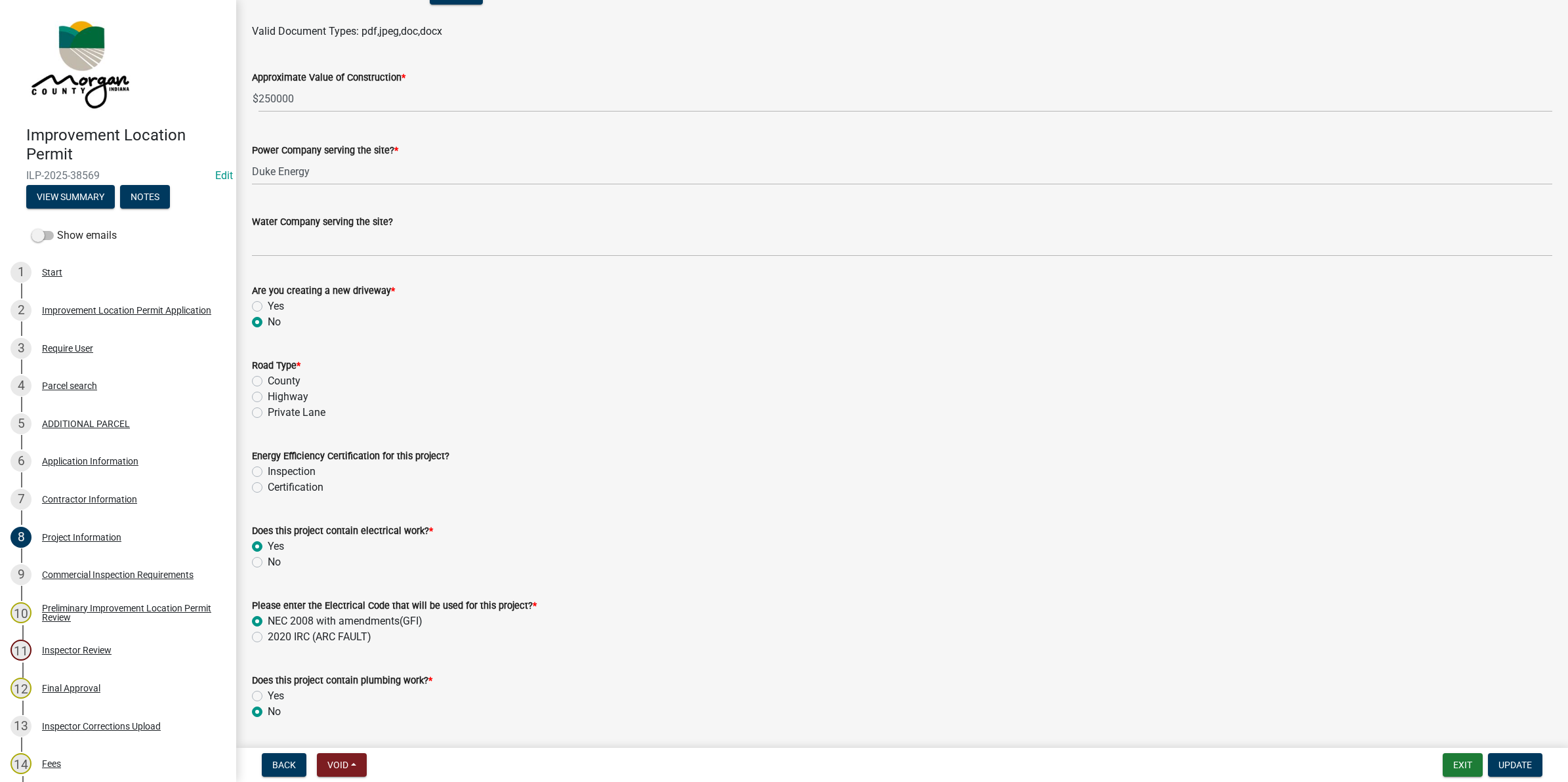
scroll to position [1969, 0]
